Goal: Task Accomplishment & Management: Manage account settings

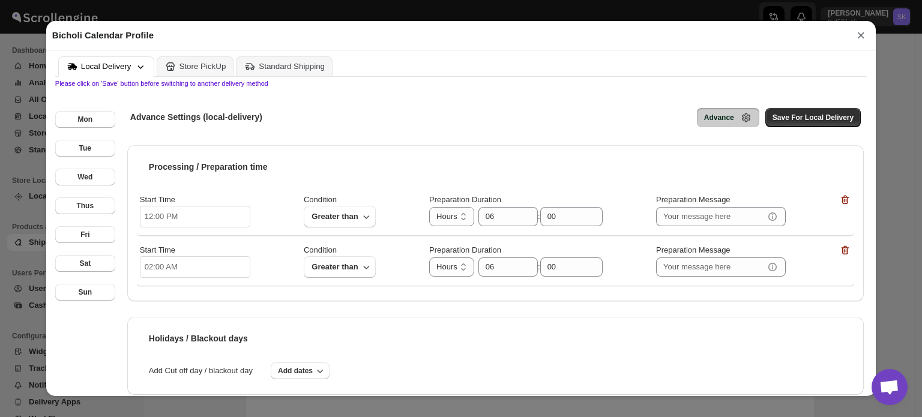
scroll to position [300, 0]
click at [493, 221] on input "06" at bounding box center [498, 216] width 41 height 19
click at [231, 213] on input "12:00 PM" at bounding box center [195, 217] width 110 height 22
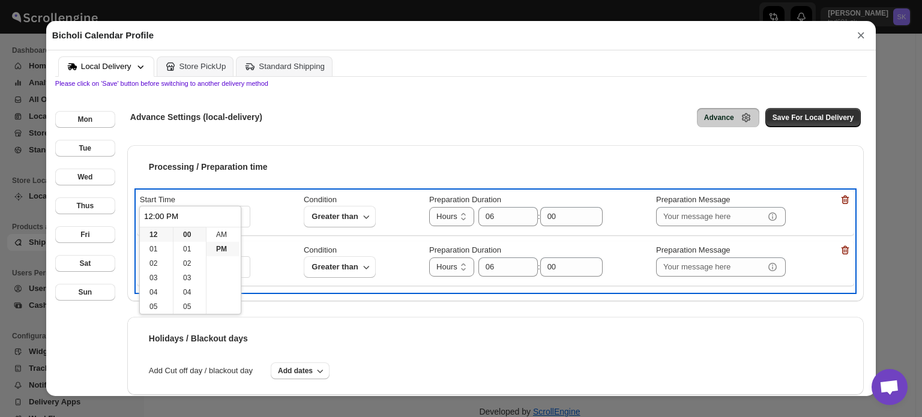
click at [263, 201] on div "Start Time 12:00 PM Condition Greater than Preparation Duration Hours Days Hour…" at bounding box center [495, 211] width 711 height 35
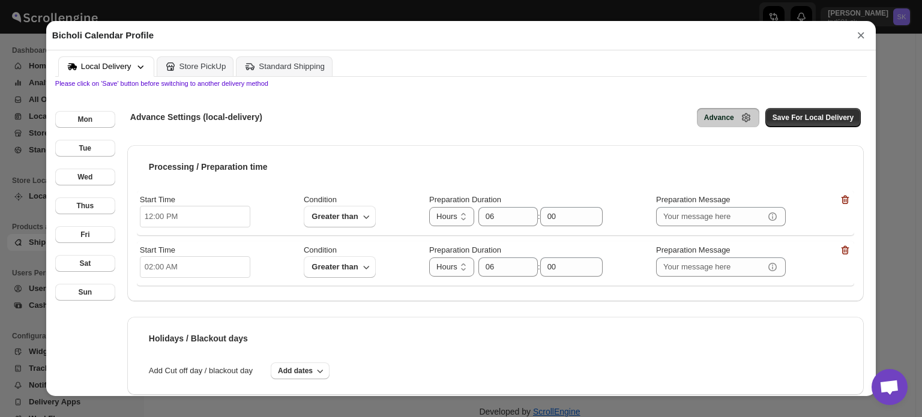
click at [183, 220] on input "12:00 PM" at bounding box center [195, 217] width 110 height 22
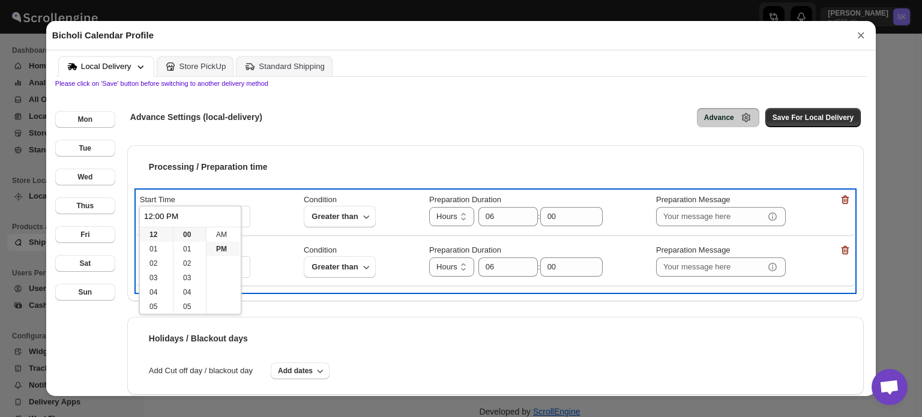
click at [181, 196] on div "Start Time 12:00 PM" at bounding box center [195, 211] width 110 height 35
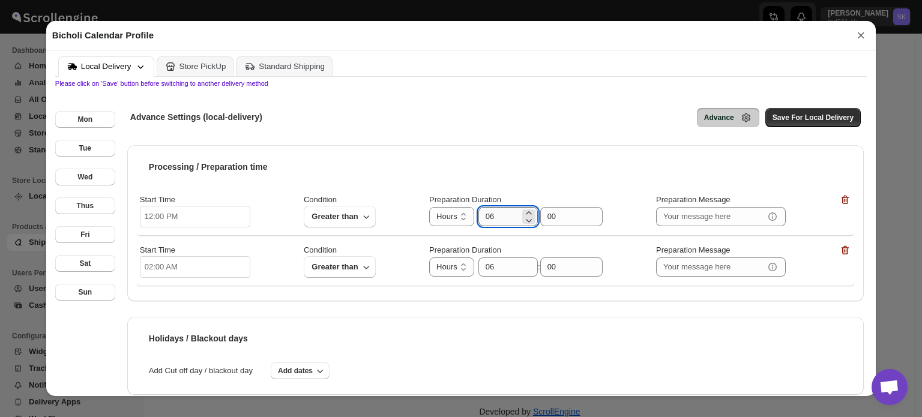
drag, startPoint x: 487, startPoint y: 216, endPoint x: 494, endPoint y: 219, distance: 7.8
click at [494, 219] on input "06" at bounding box center [498, 216] width 41 height 19
click at [788, 119] on span "Save For Local Delivery" at bounding box center [813, 118] width 81 height 10
drag, startPoint x: 487, startPoint y: 220, endPoint x: 495, endPoint y: 220, distance: 7.2
click at [495, 220] on input "02" at bounding box center [498, 216] width 41 height 19
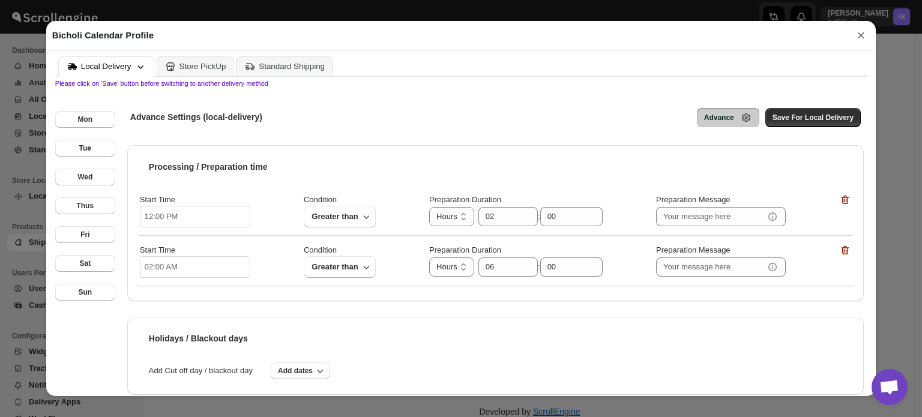
type input "06"
click at [782, 127] on button "Save For Local Delivery" at bounding box center [812, 117] width 95 height 19
click at [786, 122] on span "Save For Local Delivery" at bounding box center [813, 118] width 81 height 10
